Goal: Connect with others: Connect with others

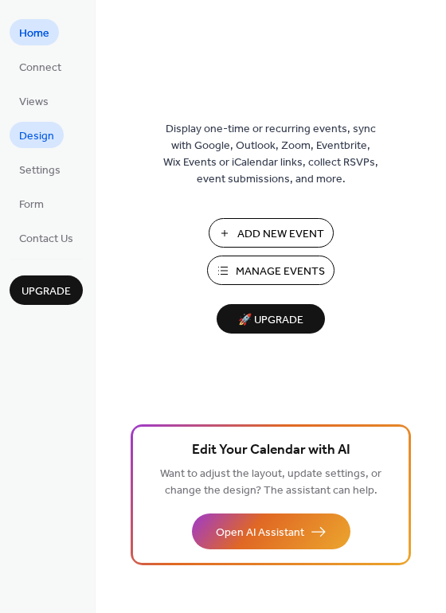
click at [40, 135] on span "Design" at bounding box center [36, 136] width 35 height 17
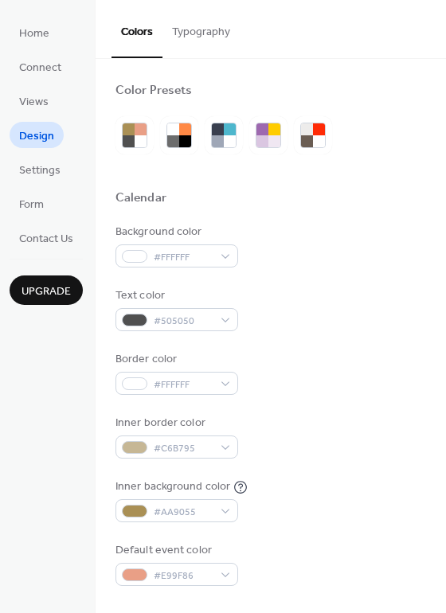
click at [203, 37] on button "Typography" at bounding box center [201, 28] width 77 height 57
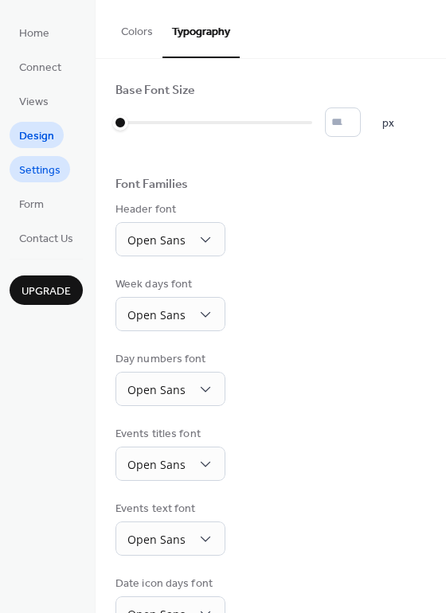
click at [57, 171] on span "Settings" at bounding box center [39, 171] width 41 height 17
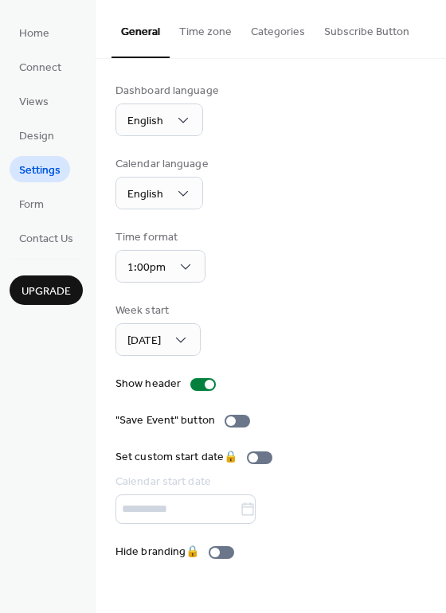
click at [184, 32] on button "Time zone" at bounding box center [206, 28] width 72 height 57
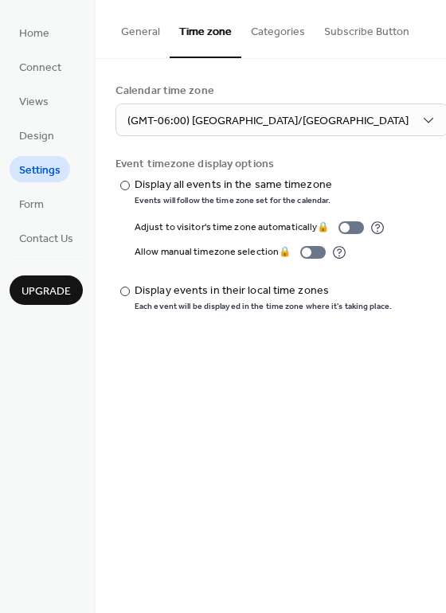
drag, startPoint x: 288, startPoint y: 41, endPoint x: 308, endPoint y: 27, distance: 24.7
click at [287, 39] on button "Categories" at bounding box center [277, 28] width 73 height 57
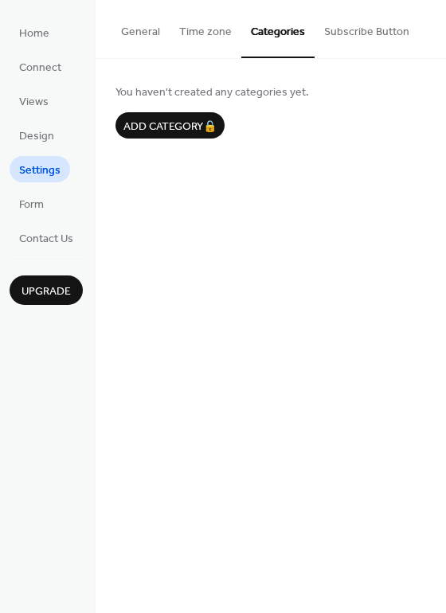
click at [142, 30] on button "General" at bounding box center [141, 28] width 58 height 57
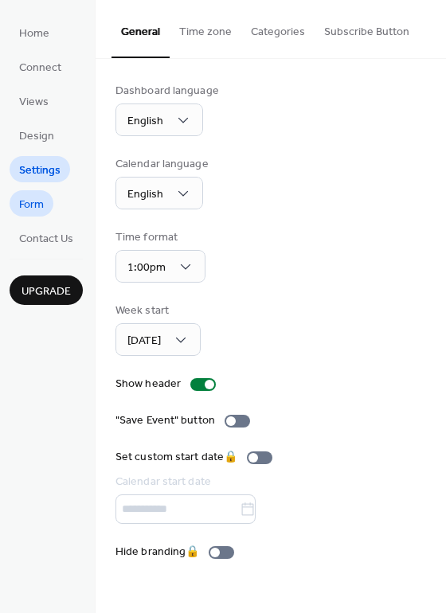
click at [32, 199] on span "Form" at bounding box center [31, 205] width 25 height 17
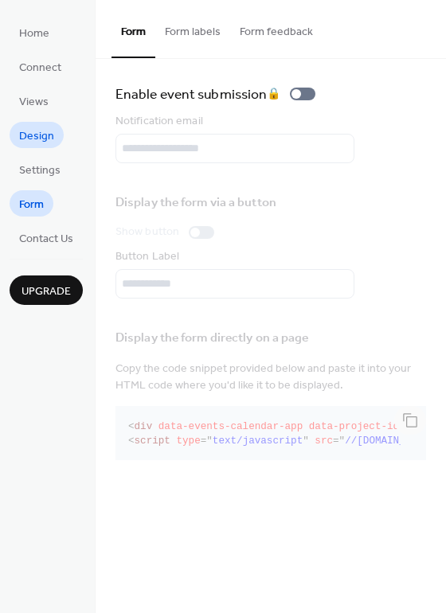
click at [30, 133] on span "Design" at bounding box center [36, 136] width 35 height 17
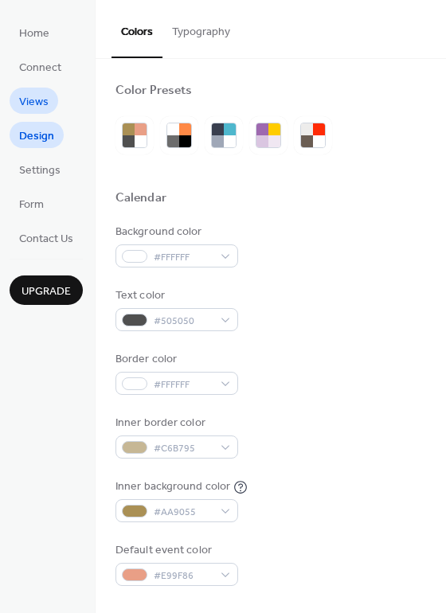
click at [28, 108] on span "Views" at bounding box center [33, 102] width 29 height 17
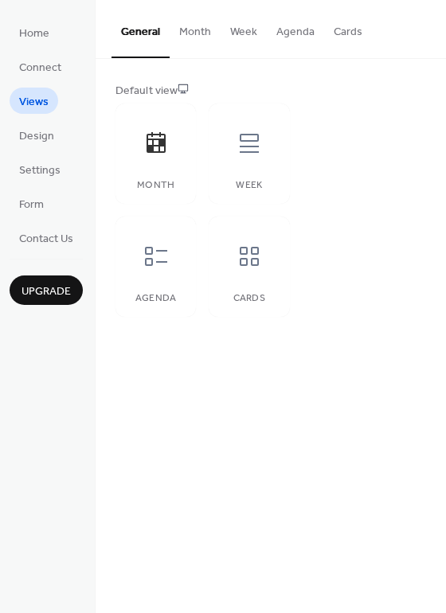
click at [186, 31] on button "Month" at bounding box center [195, 28] width 51 height 57
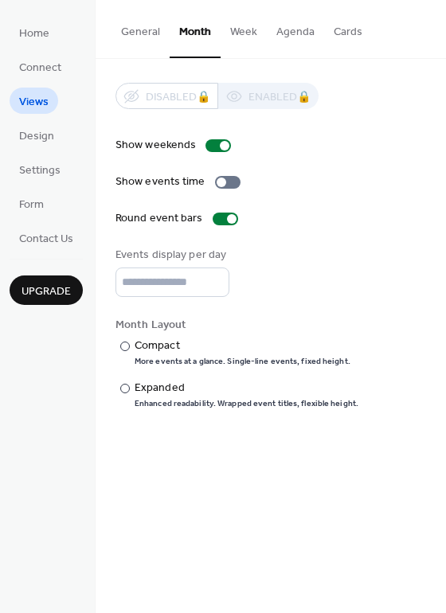
click at [247, 38] on button "Week" at bounding box center [244, 28] width 46 height 57
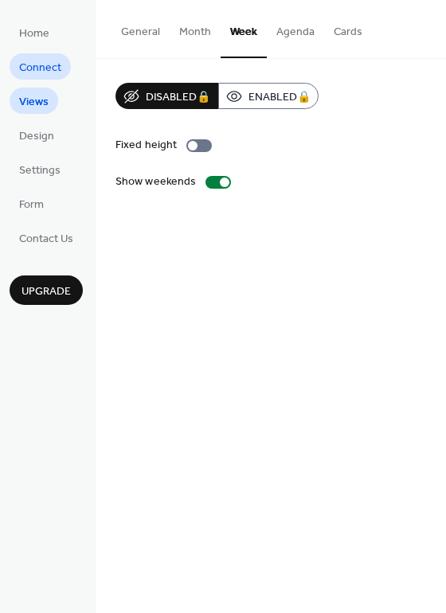
click at [46, 60] on span "Connect" at bounding box center [40, 68] width 42 height 17
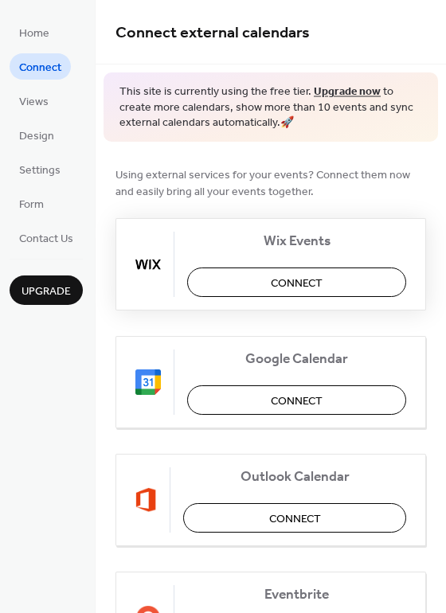
click at [223, 286] on button "Connect" at bounding box center [296, 282] width 219 height 29
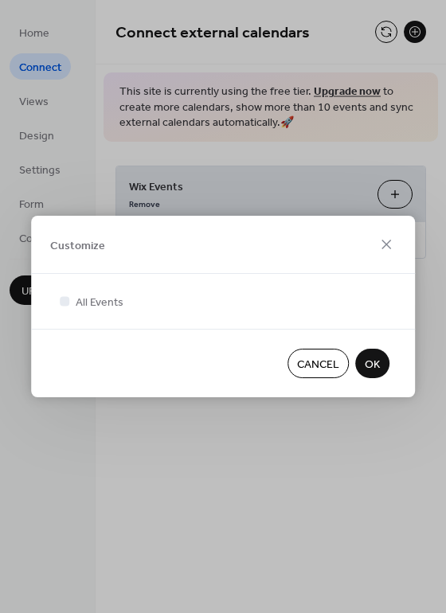
click at [365, 359] on span "OK" at bounding box center [372, 365] width 15 height 17
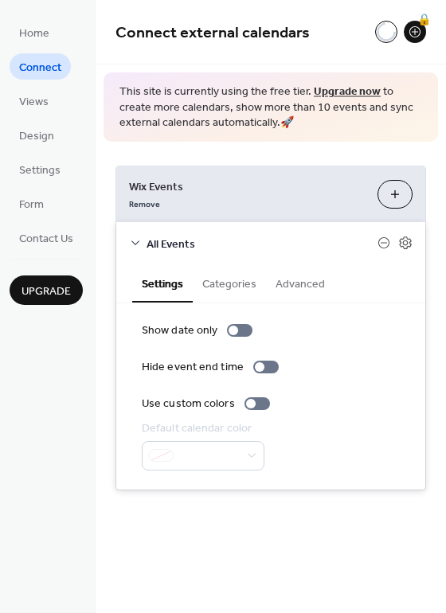
click at [243, 280] on button "Categories" at bounding box center [229, 282] width 73 height 37
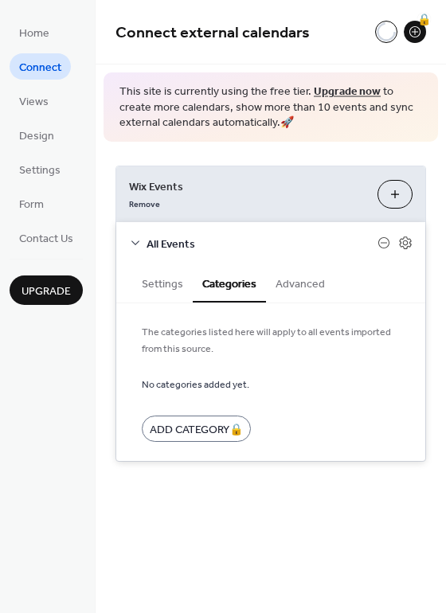
click at [174, 282] on button "Settings" at bounding box center [162, 282] width 61 height 37
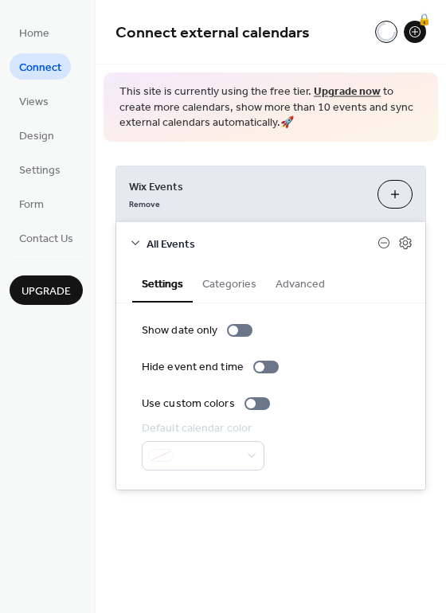
click at [218, 276] on button "Categories" at bounding box center [229, 282] width 73 height 37
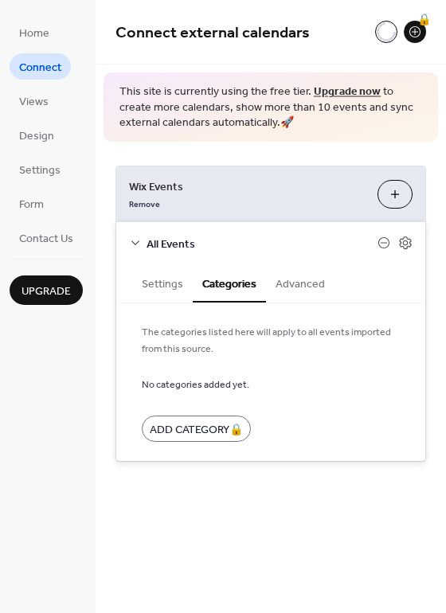
click at [167, 284] on button "Settings" at bounding box center [162, 282] width 61 height 37
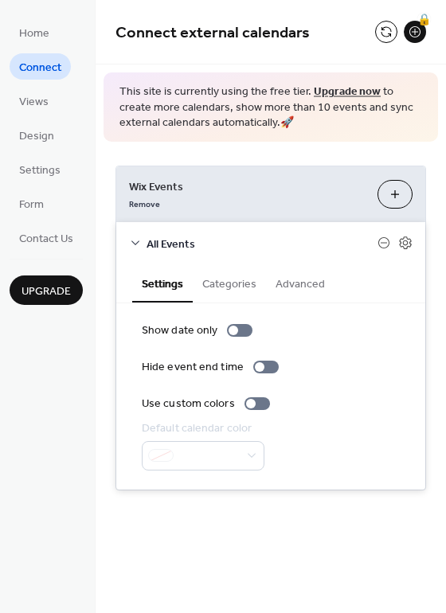
click at [296, 279] on button "Advanced" at bounding box center [300, 282] width 69 height 37
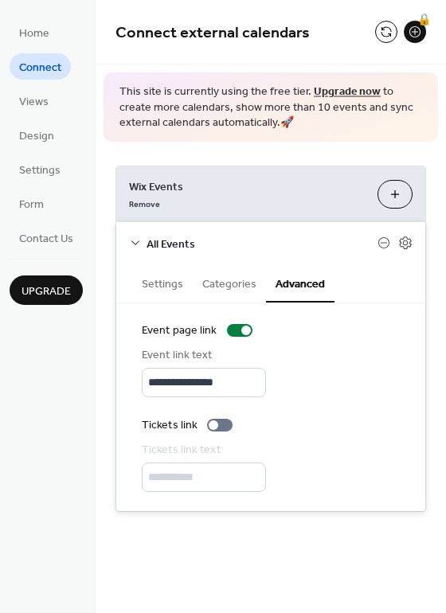
click at [133, 246] on icon at bounding box center [135, 243] width 13 height 13
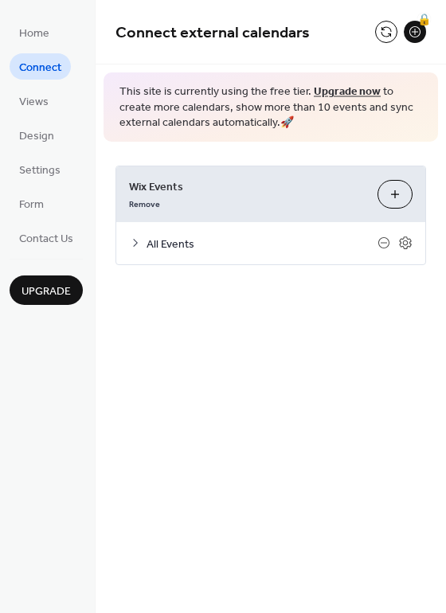
click at [133, 247] on icon at bounding box center [135, 243] width 13 height 13
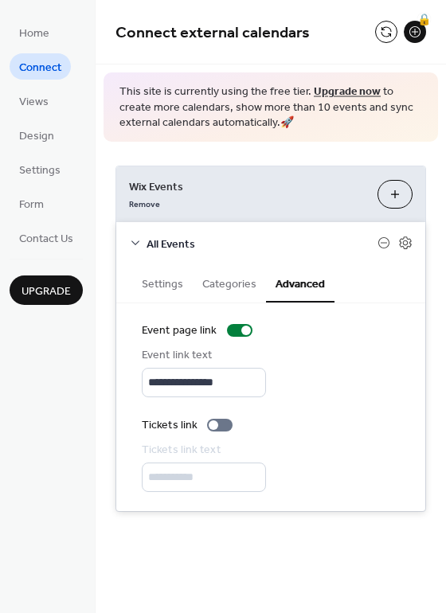
click at [139, 241] on icon at bounding box center [135, 243] width 13 height 13
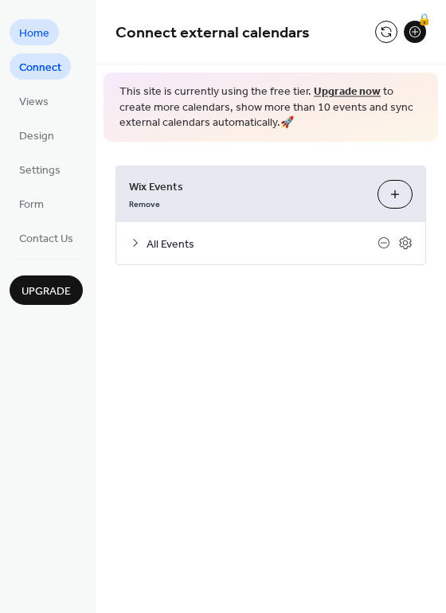
click at [39, 33] on span "Home" at bounding box center [34, 33] width 30 height 17
